Goal: Find specific page/section: Find specific page/section

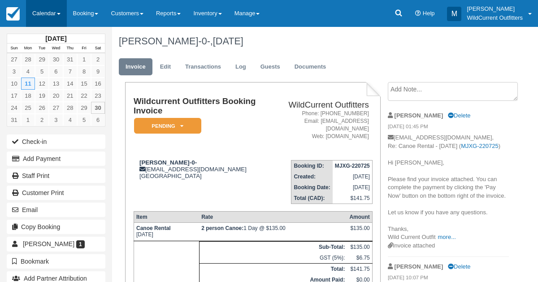
click at [28, 13] on link "Calendar" at bounding box center [46, 13] width 41 height 27
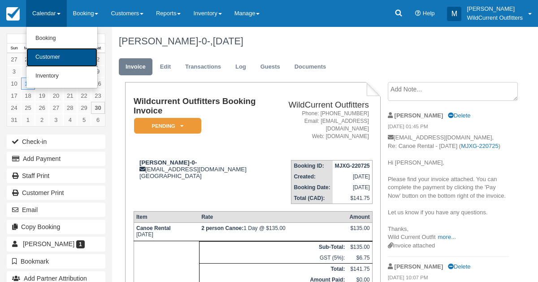
click at [34, 62] on link "Customer" at bounding box center [61, 57] width 71 height 19
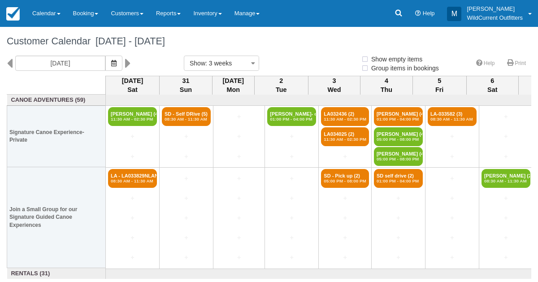
select select
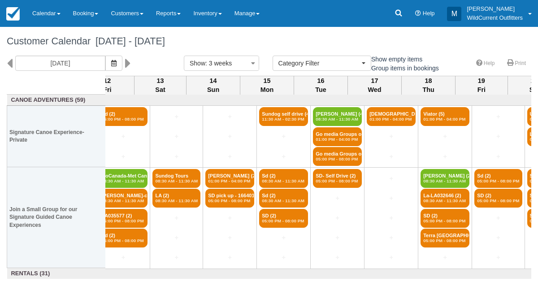
scroll to position [0, 733]
